Goal: Ask a question

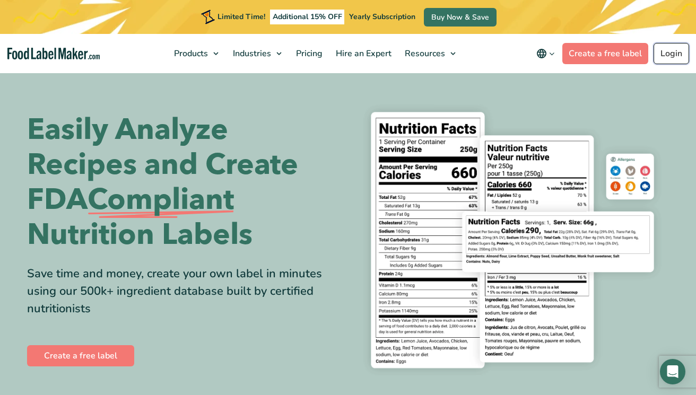
click at [667, 55] on link "Login" at bounding box center [671, 53] width 36 height 21
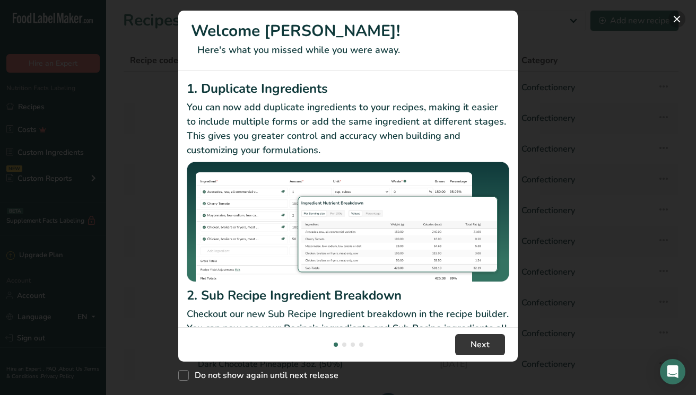
click at [677, 16] on button "New Features" at bounding box center [676, 19] width 17 height 17
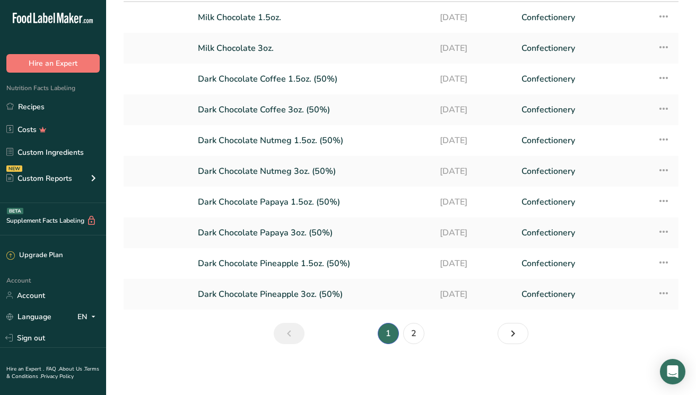
scroll to position [22, 0]
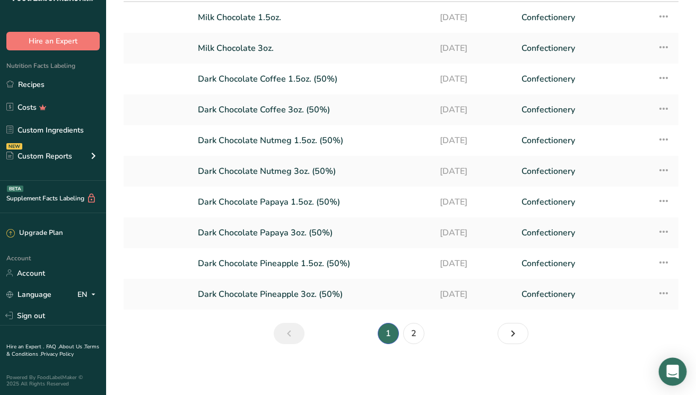
click at [679, 373] on div "Open Intercom Messenger" at bounding box center [673, 372] width 28 height 28
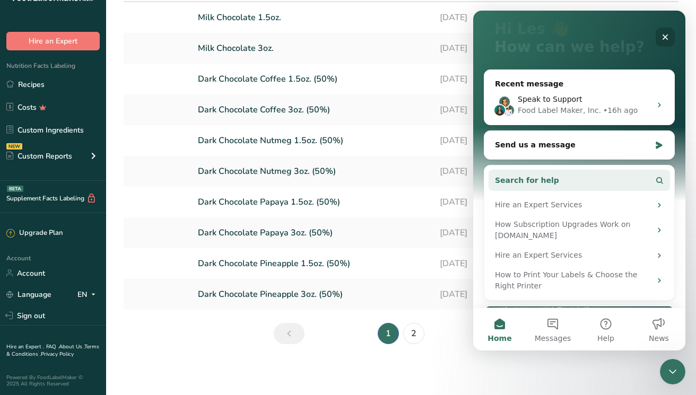
scroll to position [22, 0]
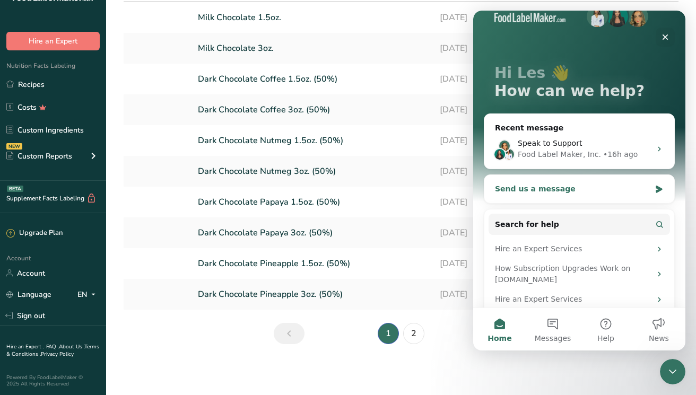
click at [588, 188] on div "Send us a message" at bounding box center [572, 189] width 155 height 11
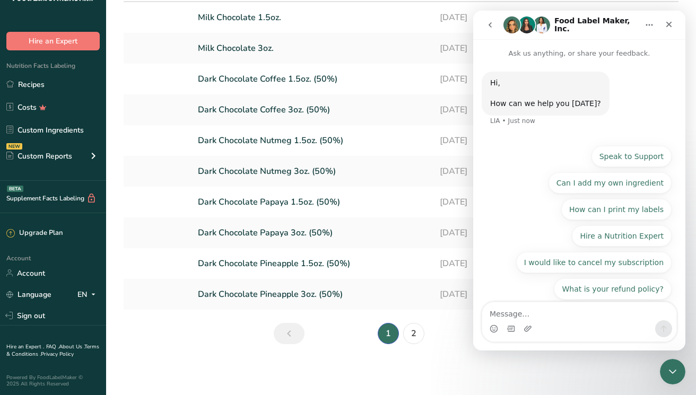
click at [521, 312] on textarea "Message…" at bounding box center [579, 311] width 194 height 18
type textarea "Hi. I was charged"
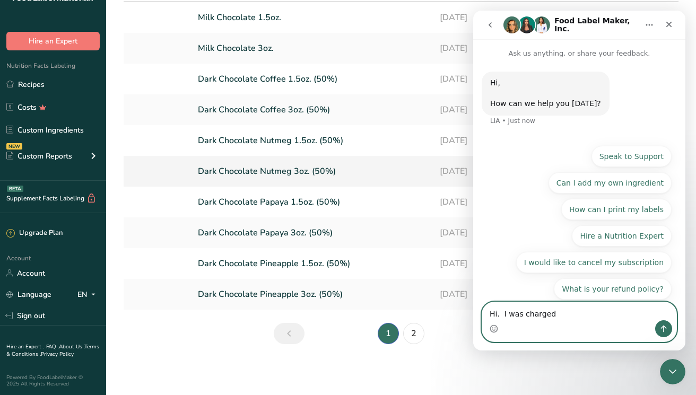
scroll to position [0, 0]
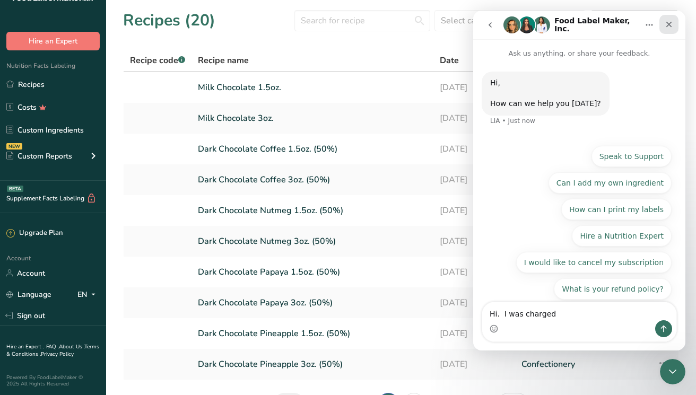
click at [668, 25] on icon "Close" at bounding box center [669, 24] width 8 height 8
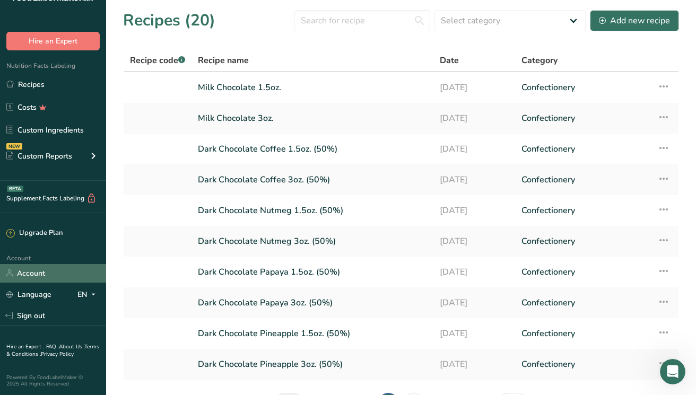
click at [43, 273] on link "Account" at bounding box center [53, 273] width 106 height 19
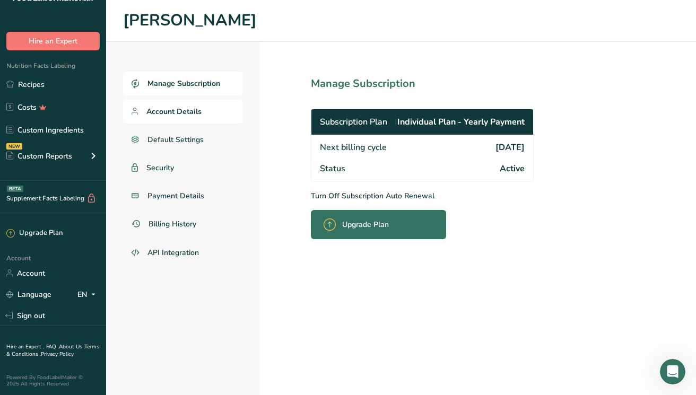
click at [185, 111] on span "Account Details" at bounding box center [173, 111] width 55 height 11
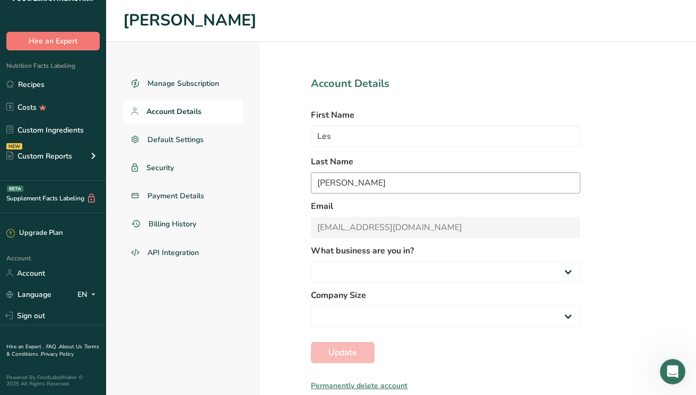
select select
select select "8"
select select "2"
click at [167, 225] on span "Billing History" at bounding box center [173, 224] width 49 height 11
